Goal: Communication & Community: Connect with others

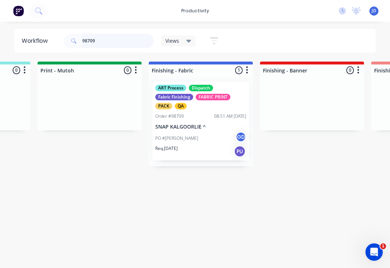
click at [101, 42] on input "98709" at bounding box center [118, 41] width 72 height 14
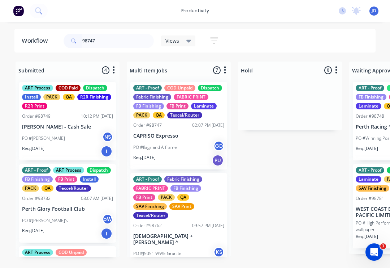
click at [151, 107] on div "FB Finishing" at bounding box center [148, 106] width 31 height 7
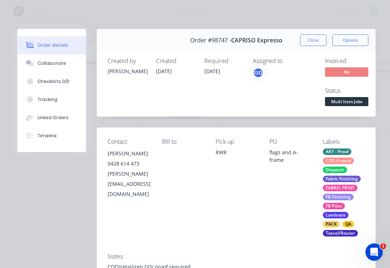
click at [312, 45] on button "Close" at bounding box center [313, 40] width 26 height 12
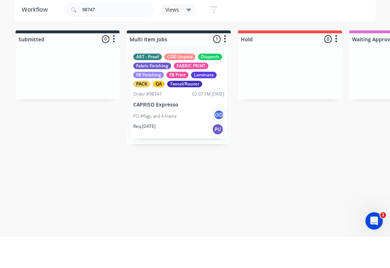
click at [169, 103] on div "FB Print" at bounding box center [178, 106] width 22 height 7
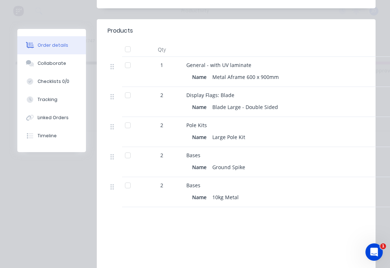
click at [46, 69] on button "Collaborate" at bounding box center [51, 63] width 69 height 18
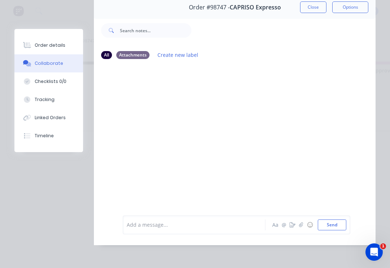
scroll to position [44, 0]
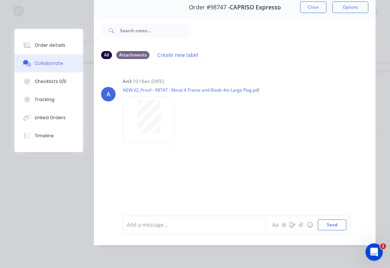
click at [302, 222] on button "button" at bounding box center [301, 224] width 9 height 9
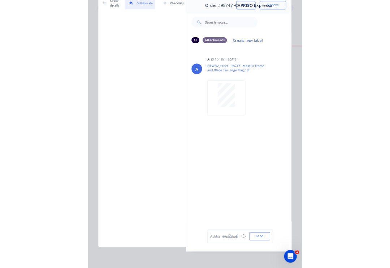
scroll to position [0, 0]
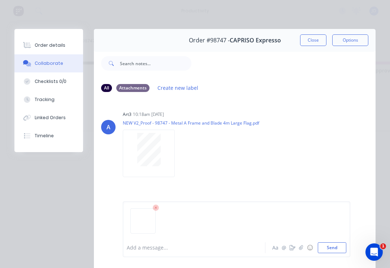
click at [326, 248] on button "Send" at bounding box center [332, 247] width 29 height 11
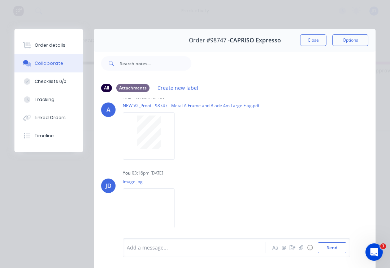
scroll to position [17, 0]
click at [313, 35] on button "Close" at bounding box center [313, 40] width 26 height 12
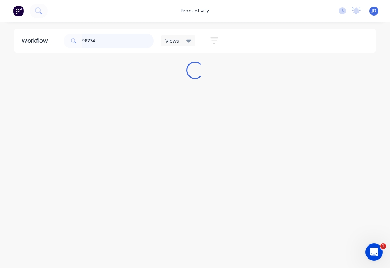
type input "98774"
click at [146, 103] on div "Workflow 98774 Views Save new view None (Default) edit ART DEPT edit Banner Fin…" at bounding box center [195, 141] width 390 height 224
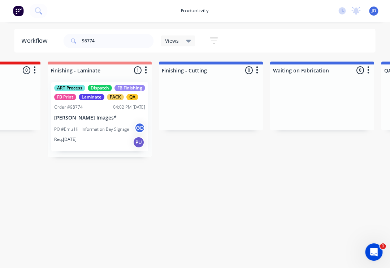
scroll to position [0, 1525]
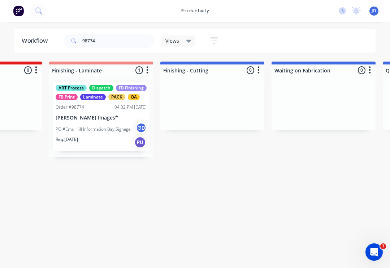
click at [92, 108] on div "Order #98774 04:02 PM [DATE]" at bounding box center [101, 107] width 91 height 7
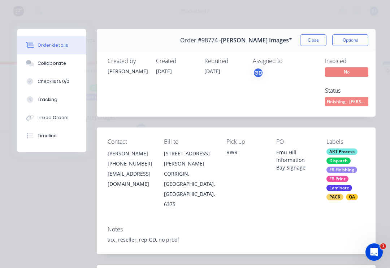
click at [49, 65] on div "Collaborate" at bounding box center [52, 63] width 29 height 7
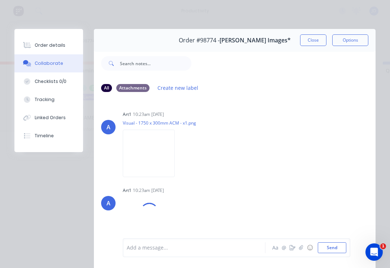
click at [301, 243] on button "button" at bounding box center [301, 247] width 9 height 9
click at [329, 244] on button "Send" at bounding box center [332, 247] width 29 height 11
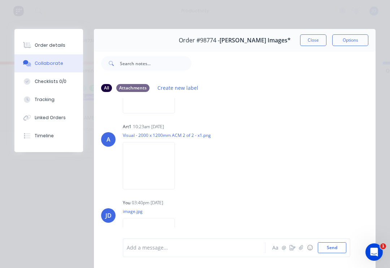
click at [313, 37] on button "Close" at bounding box center [313, 40] width 26 height 12
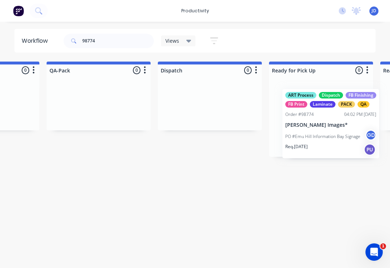
scroll to position [0, 1864]
